Goal: Task Accomplishment & Management: Manage account settings

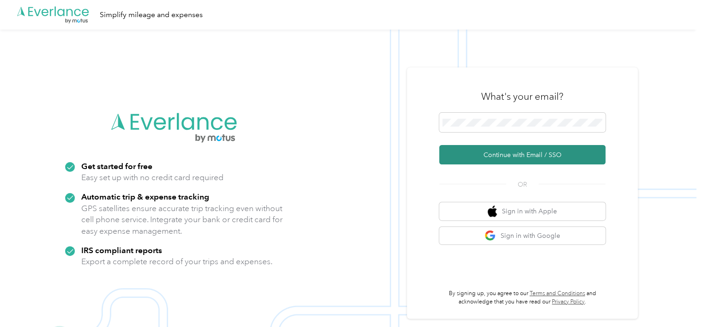
click at [499, 151] on button "Continue with Email / SSO" at bounding box center [522, 154] width 166 height 19
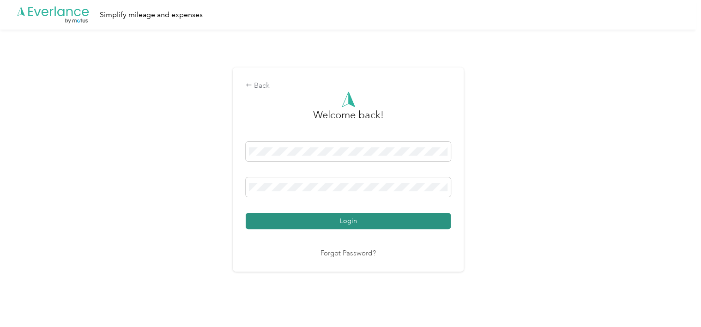
click at [352, 216] on button "Login" at bounding box center [348, 221] width 205 height 16
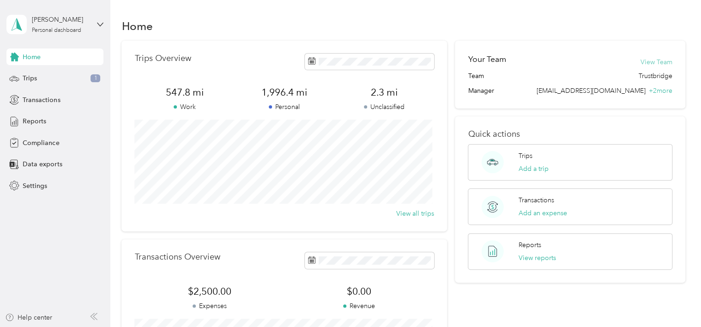
click at [661, 60] on button "View Team" at bounding box center [656, 62] width 32 height 10
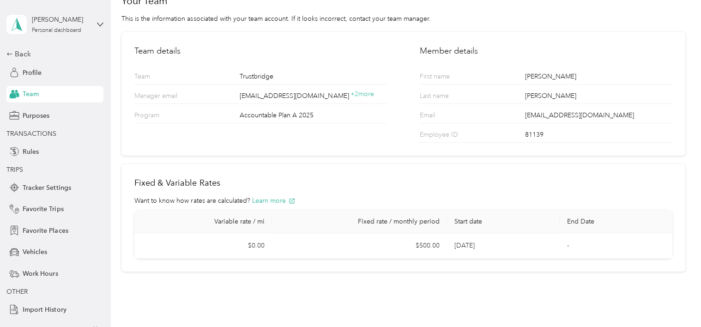
scroll to position [43, 0]
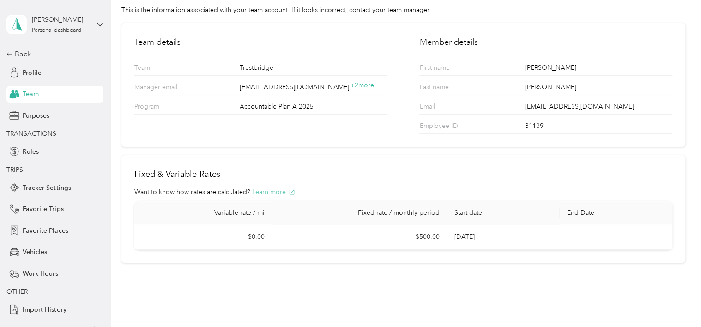
click at [273, 190] on button "Learn more" at bounding box center [273, 192] width 43 height 10
